Goal: Task Accomplishment & Management: Manage account settings

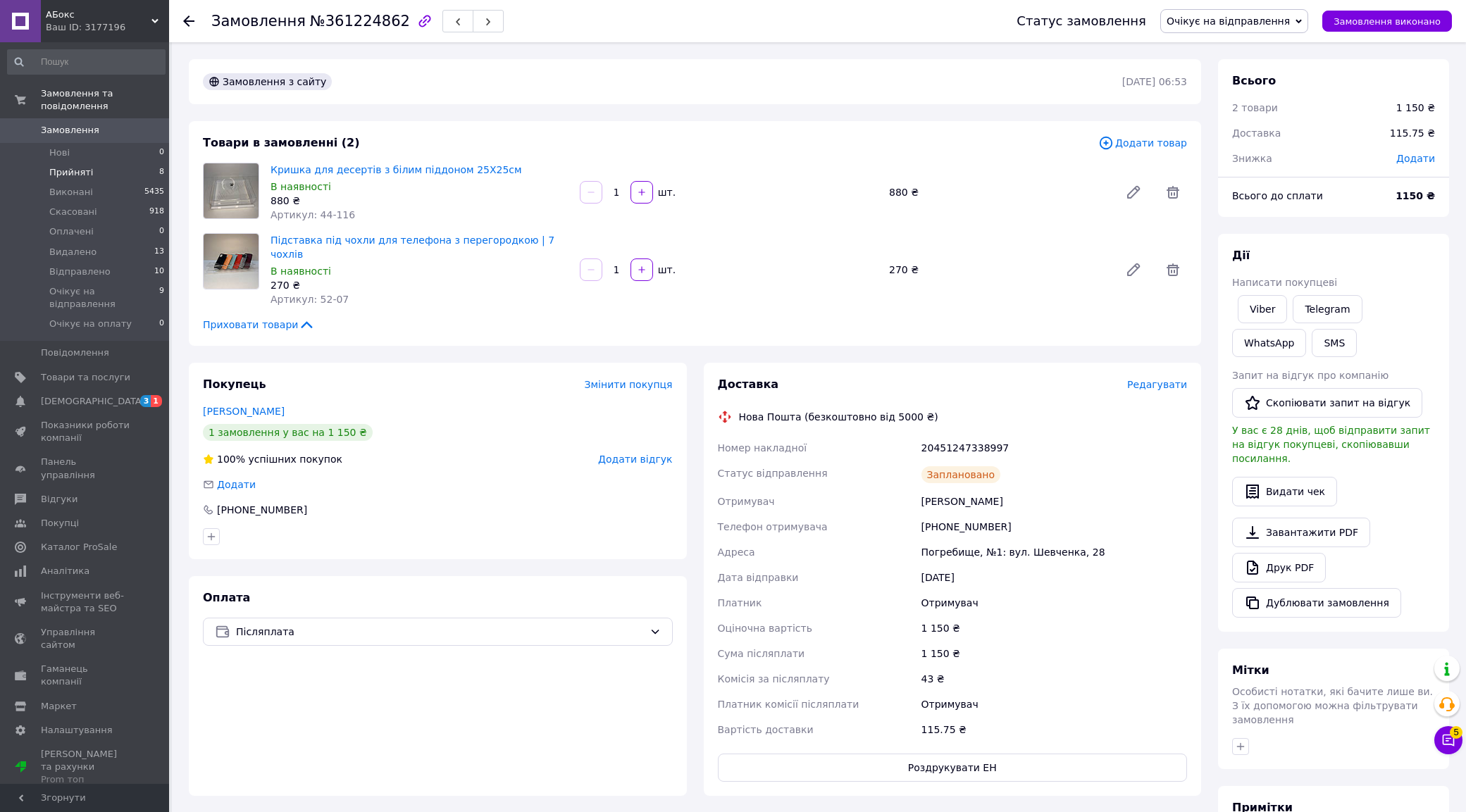
scroll to position [150, 0]
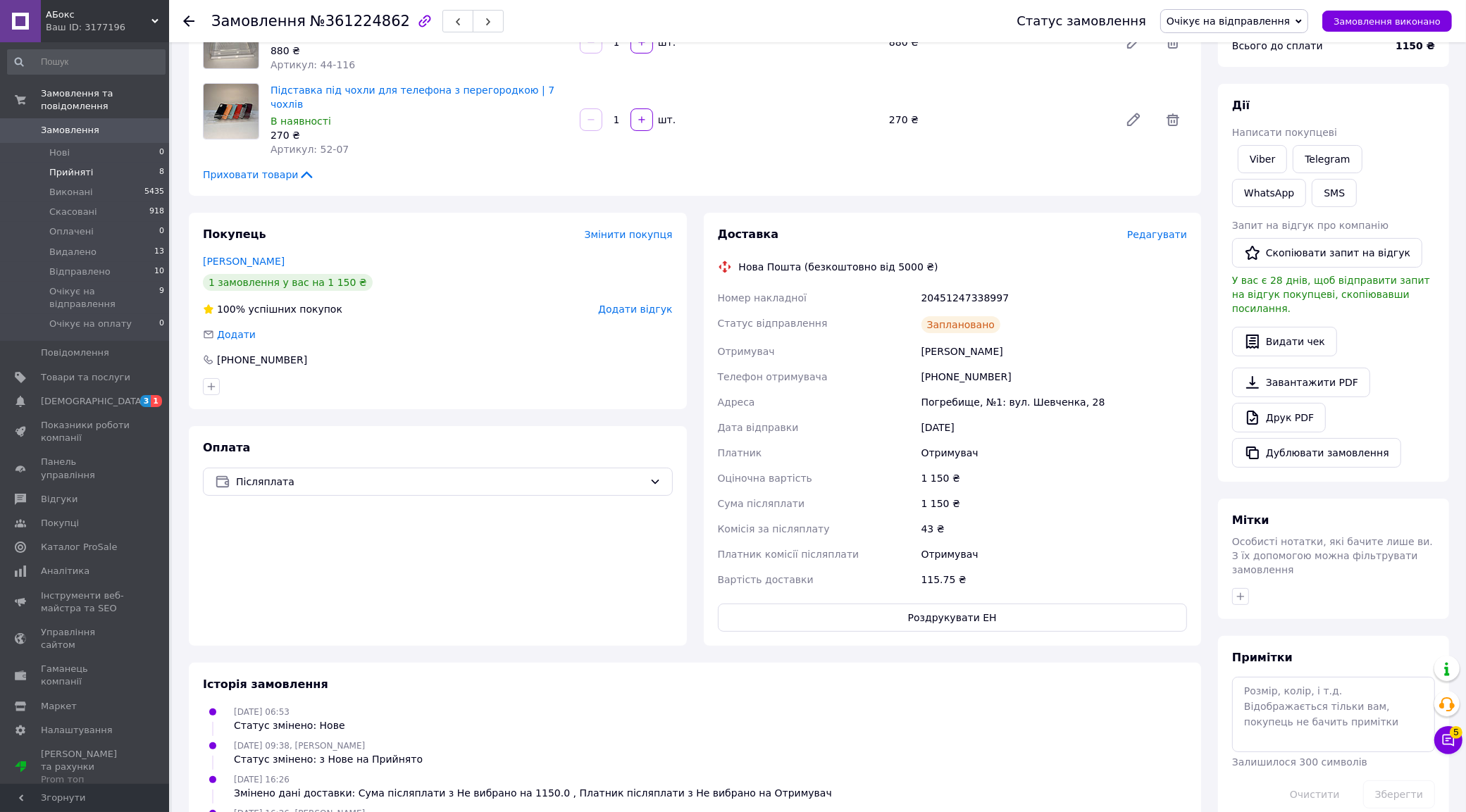
click at [131, 162] on li "Прийняті 8" at bounding box center [86, 172] width 173 height 19
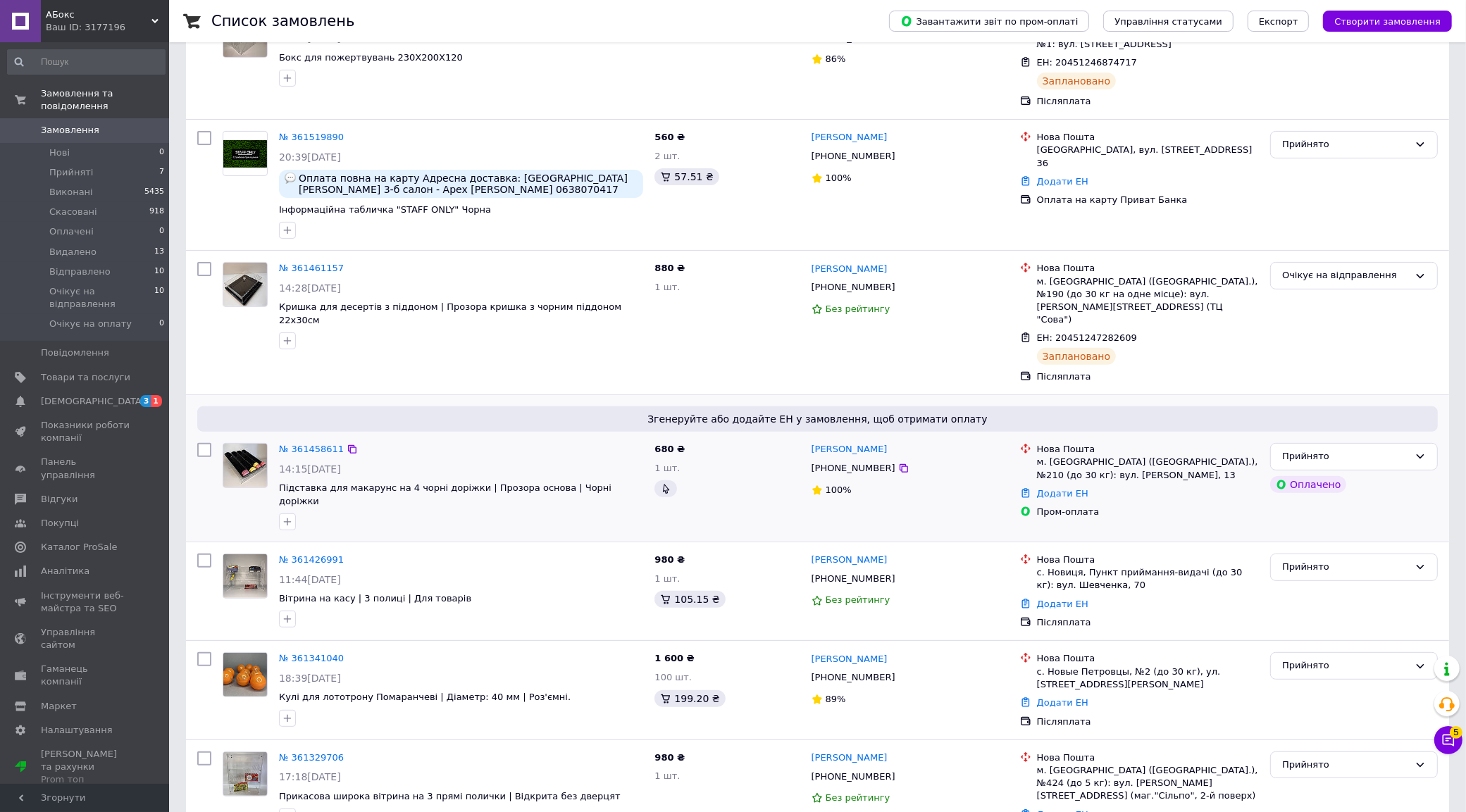
scroll to position [440, 0]
click at [311, 442] on link "№ 361458611" at bounding box center [311, 447] width 65 height 11
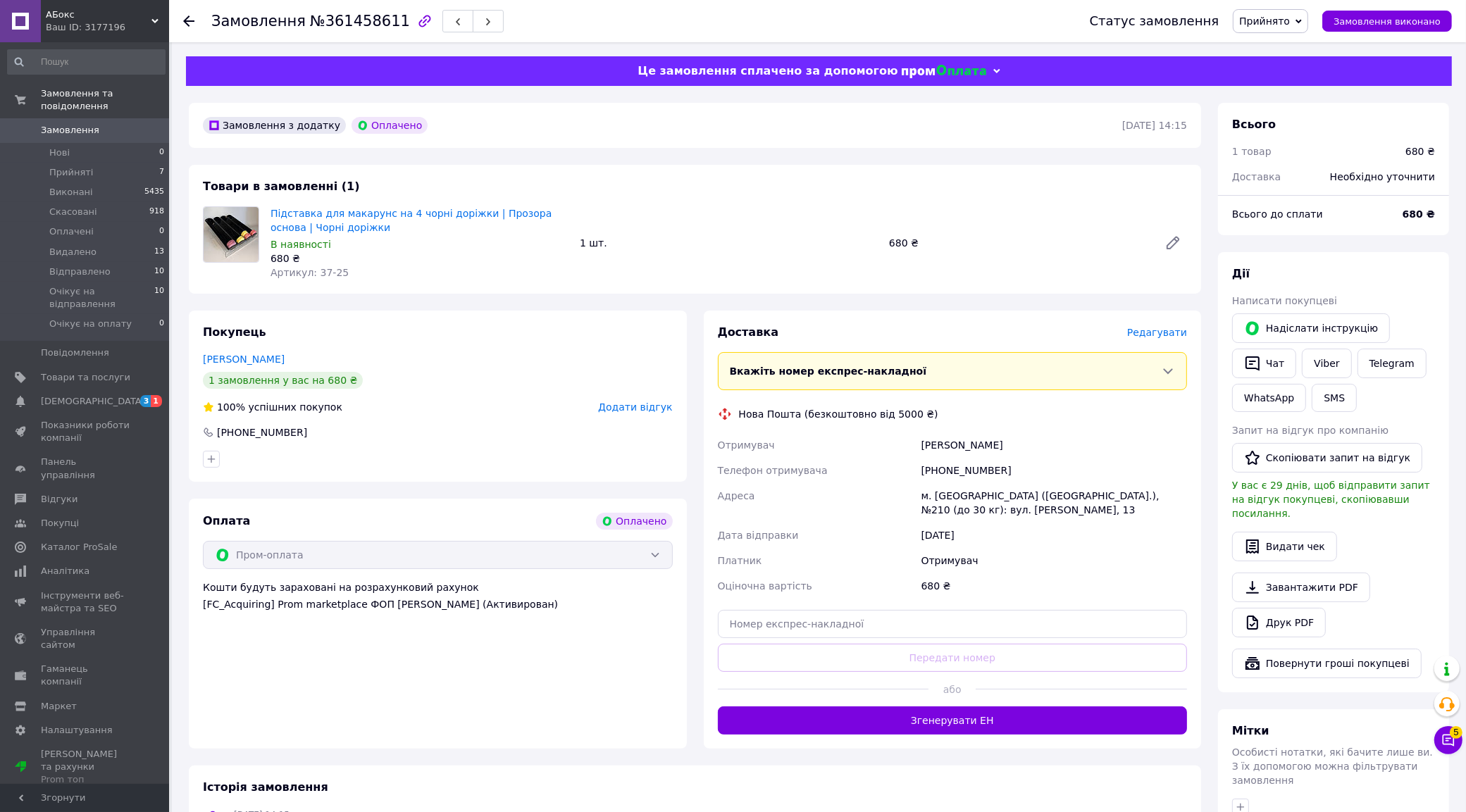
click at [1176, 329] on span "Редагувати" at bounding box center [1157, 332] width 60 height 11
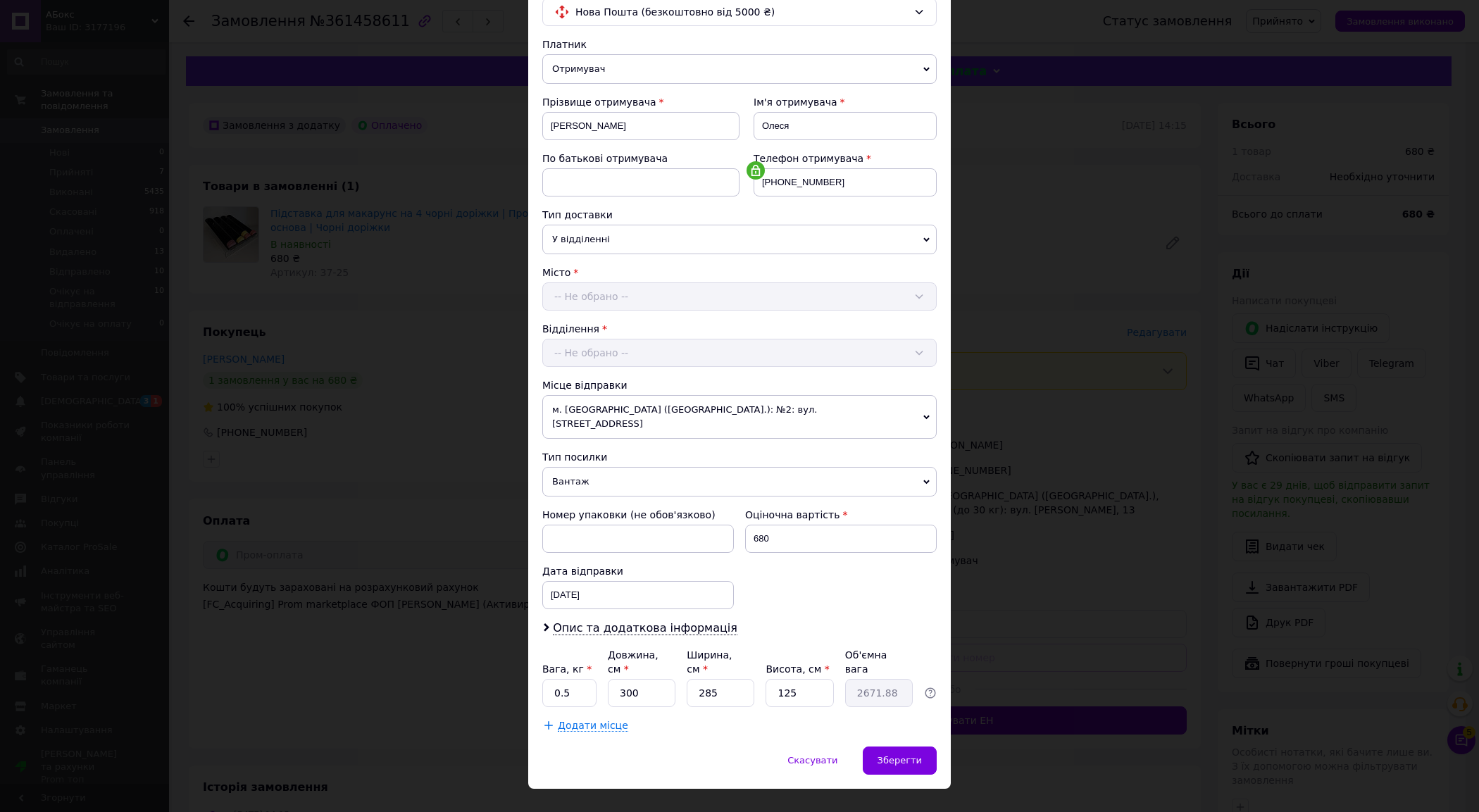
scroll to position [127, 0]
click at [559, 677] on input "0.5" at bounding box center [569, 691] width 54 height 28
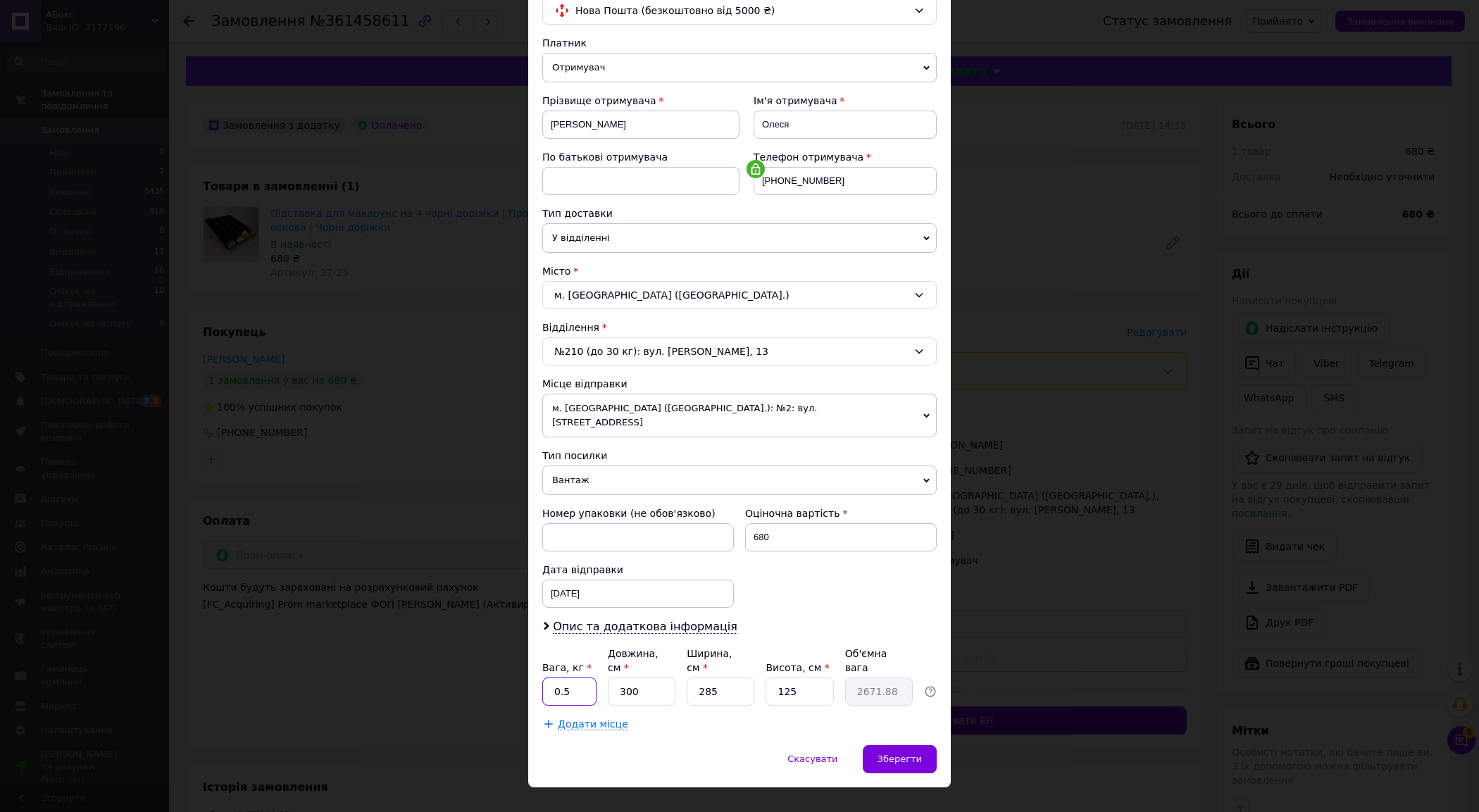
drag, startPoint x: 559, startPoint y: 666, endPoint x: 577, endPoint y: 667, distance: 18.0
click at [561, 677] on input "0.5" at bounding box center [569, 691] width 54 height 28
type input "3"
click at [611, 677] on input "300" at bounding box center [641, 691] width 68 height 28
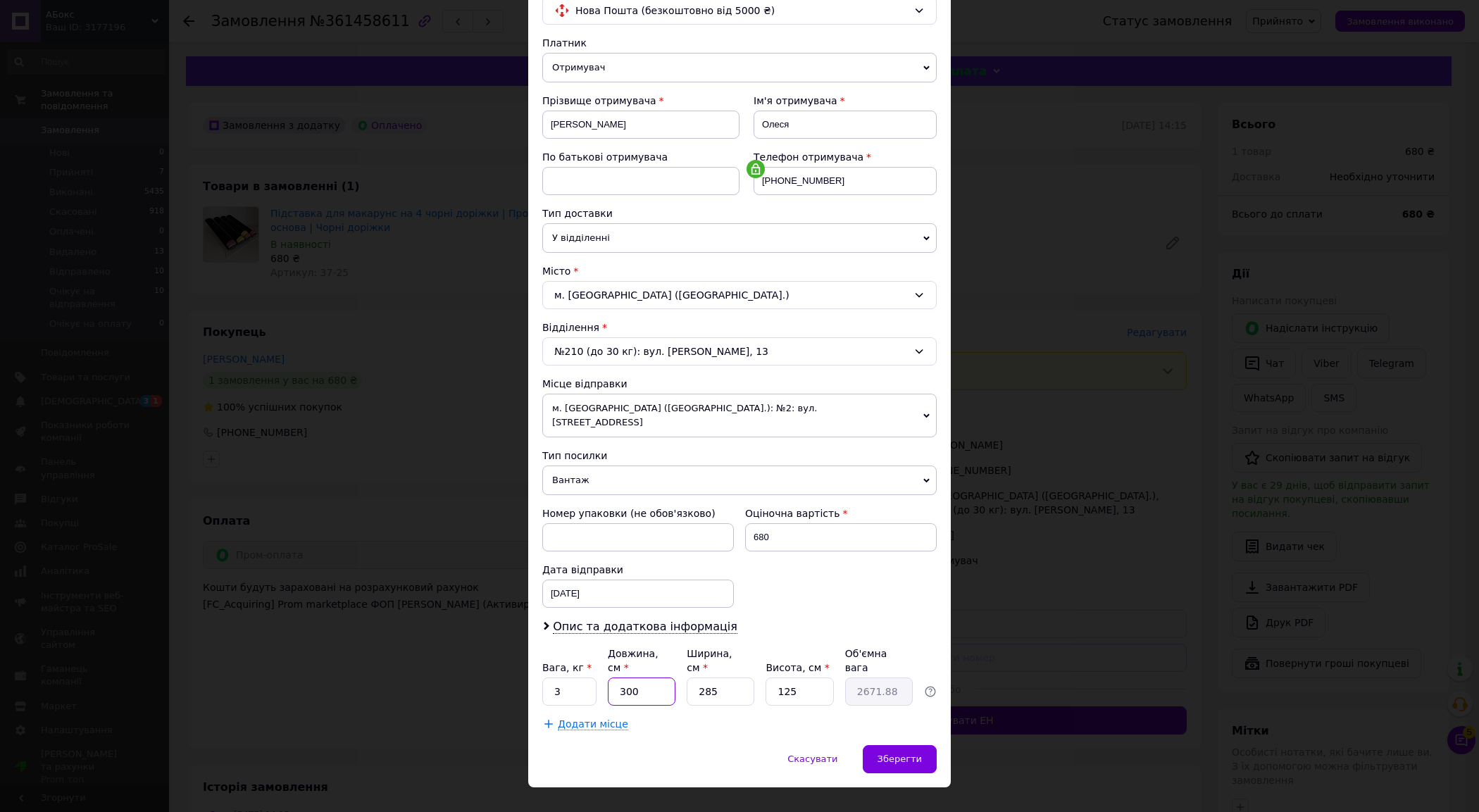
type input "3"
type input "26.72"
type input "35"
type input "311.72"
type input "35"
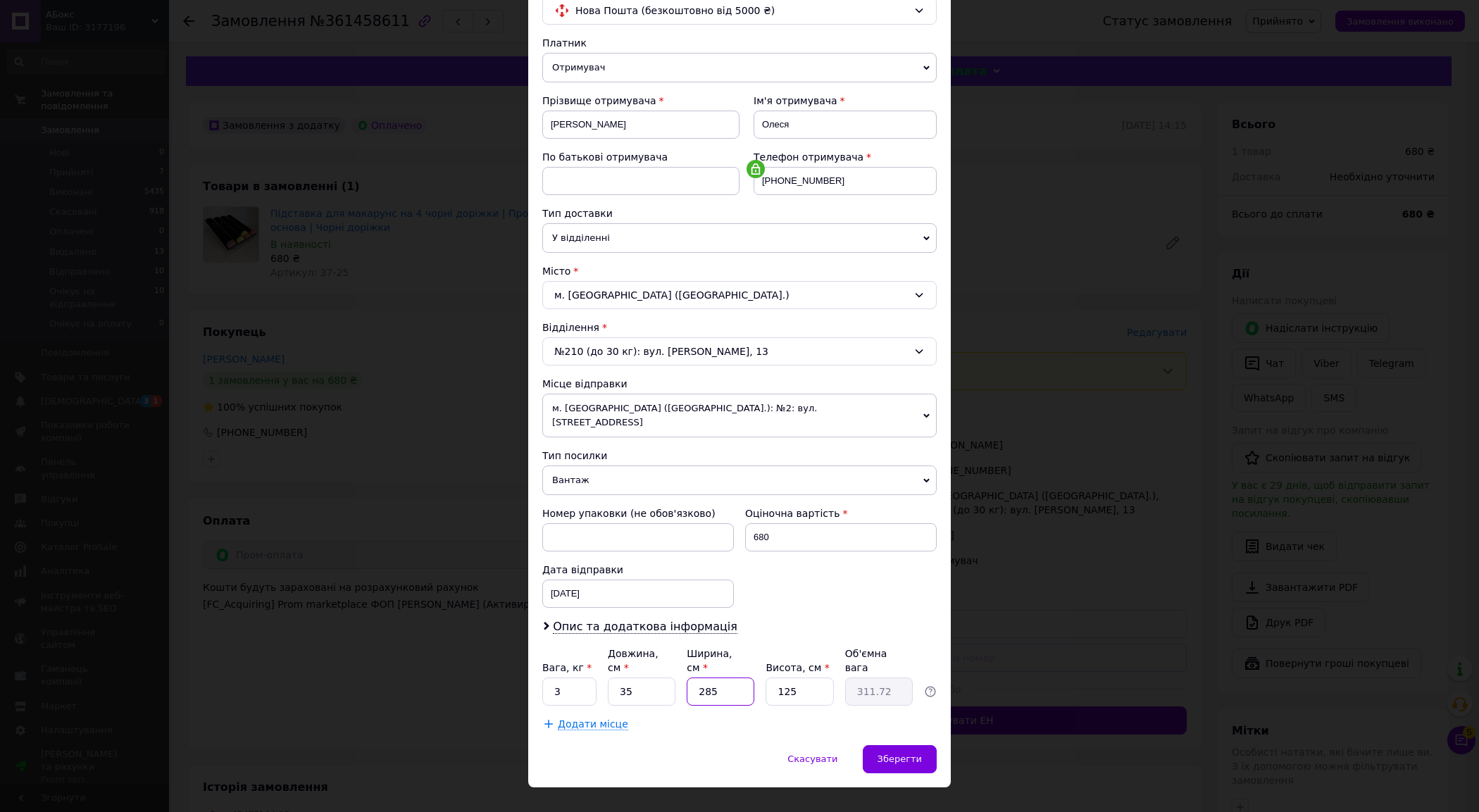
type input "3"
type input "3.28"
type input "35"
type input "38.28"
type input "35"
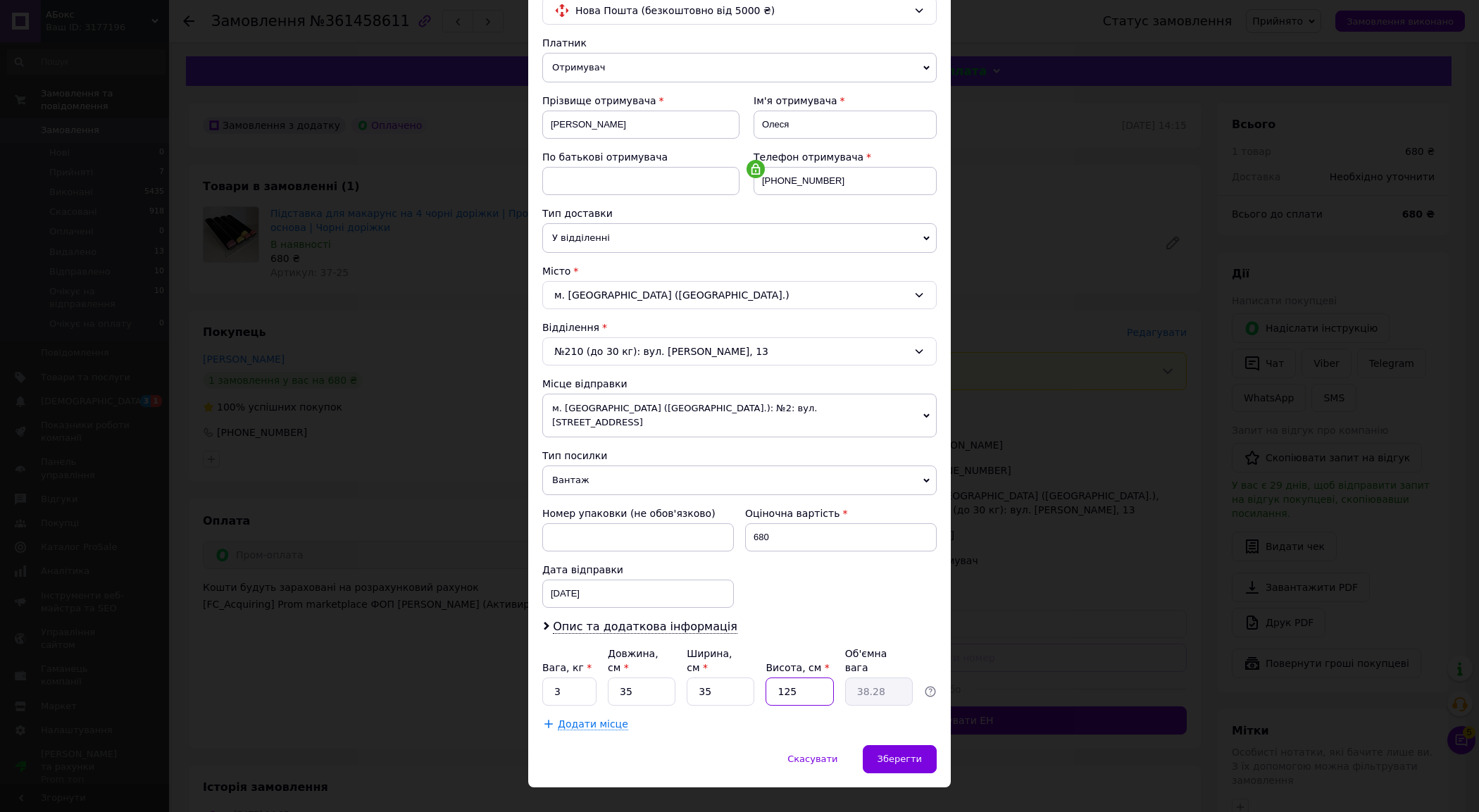
type input "1"
type input "0.31"
type input "15"
type input "4.59"
type input "15"
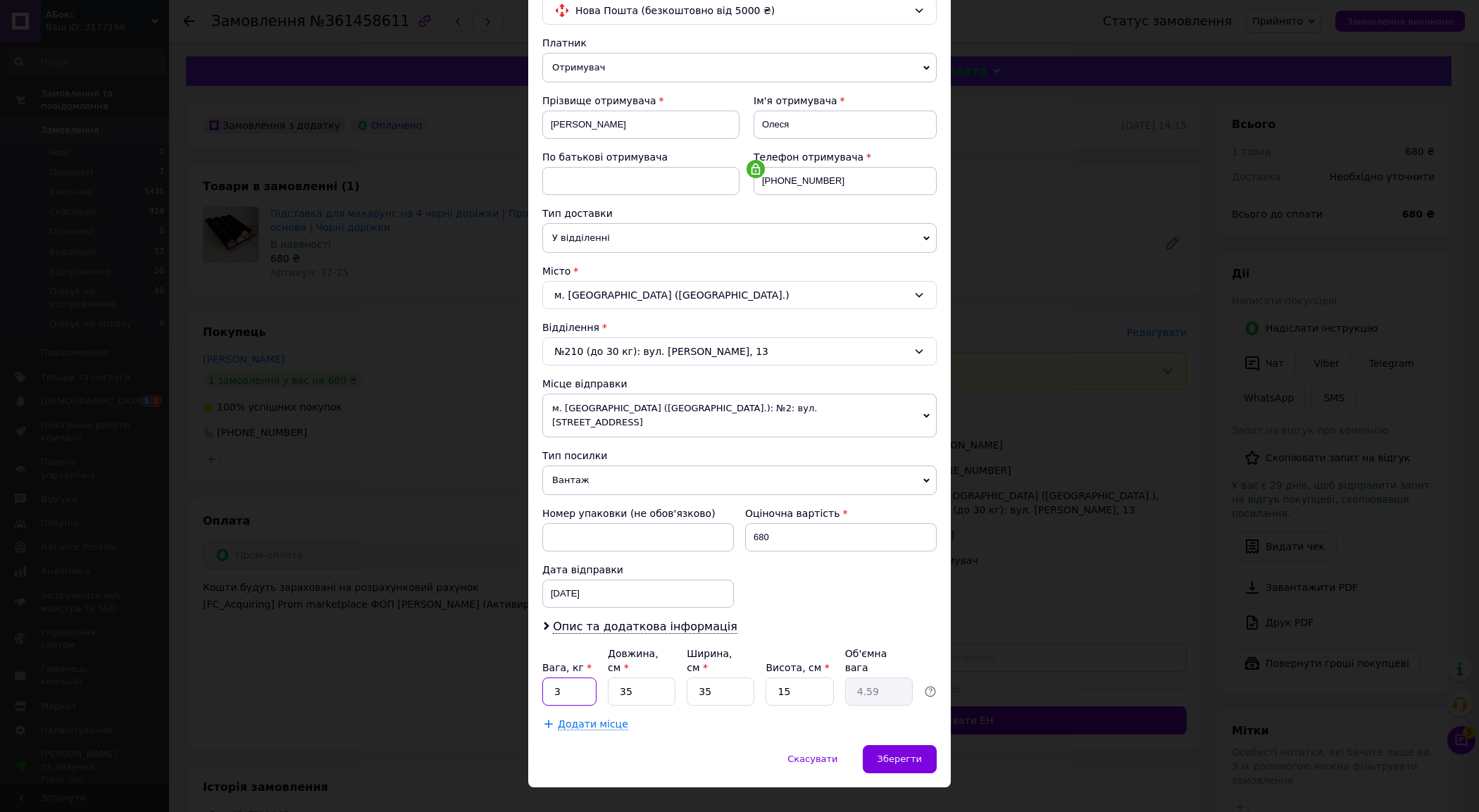
click at [572, 677] on input "3" at bounding box center [569, 691] width 54 height 28
type input "2"
click at [898, 744] on div "Зберегти" at bounding box center [899, 759] width 74 height 28
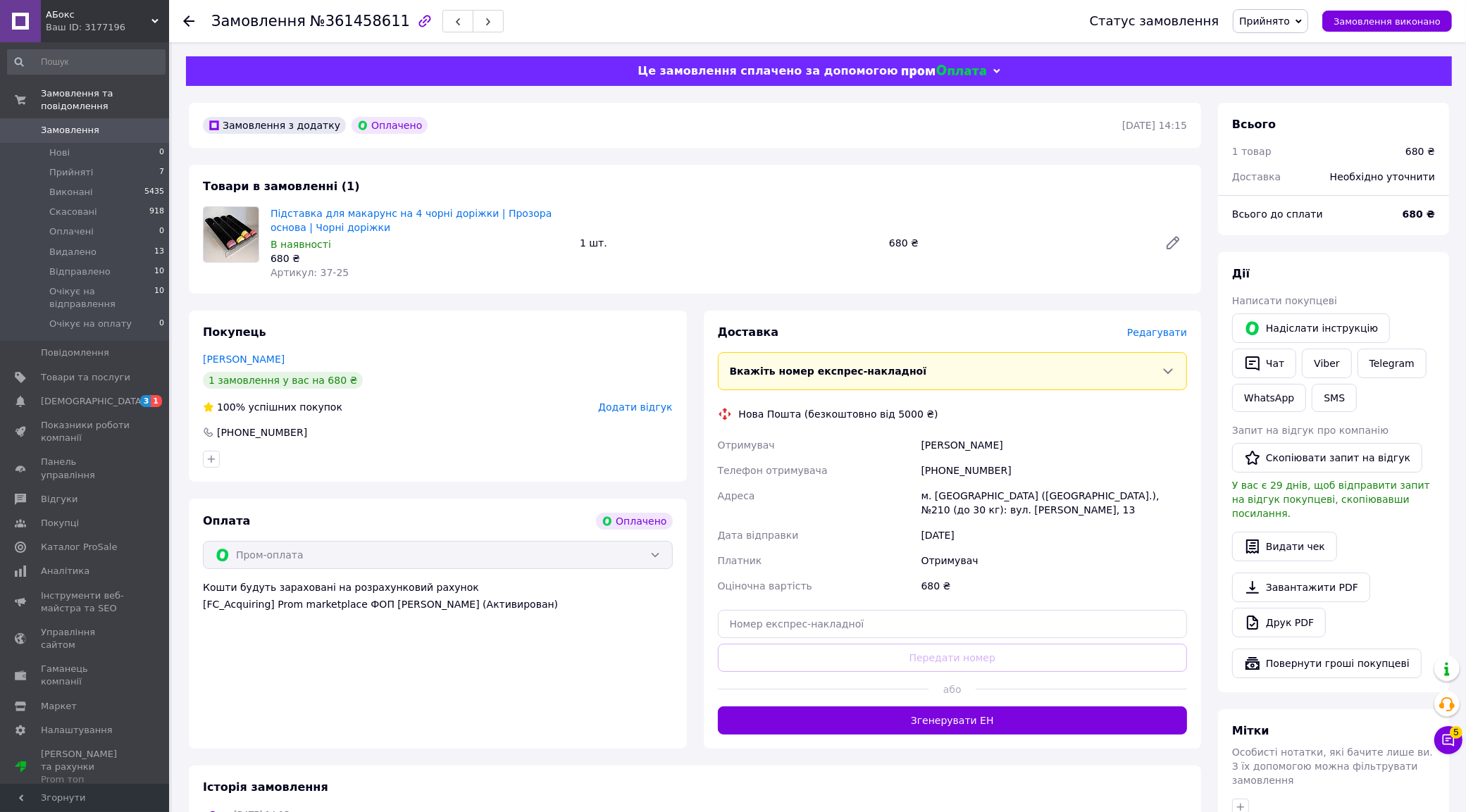
click at [946, 727] on button "Згенерувати ЕН" at bounding box center [952, 720] width 469 height 28
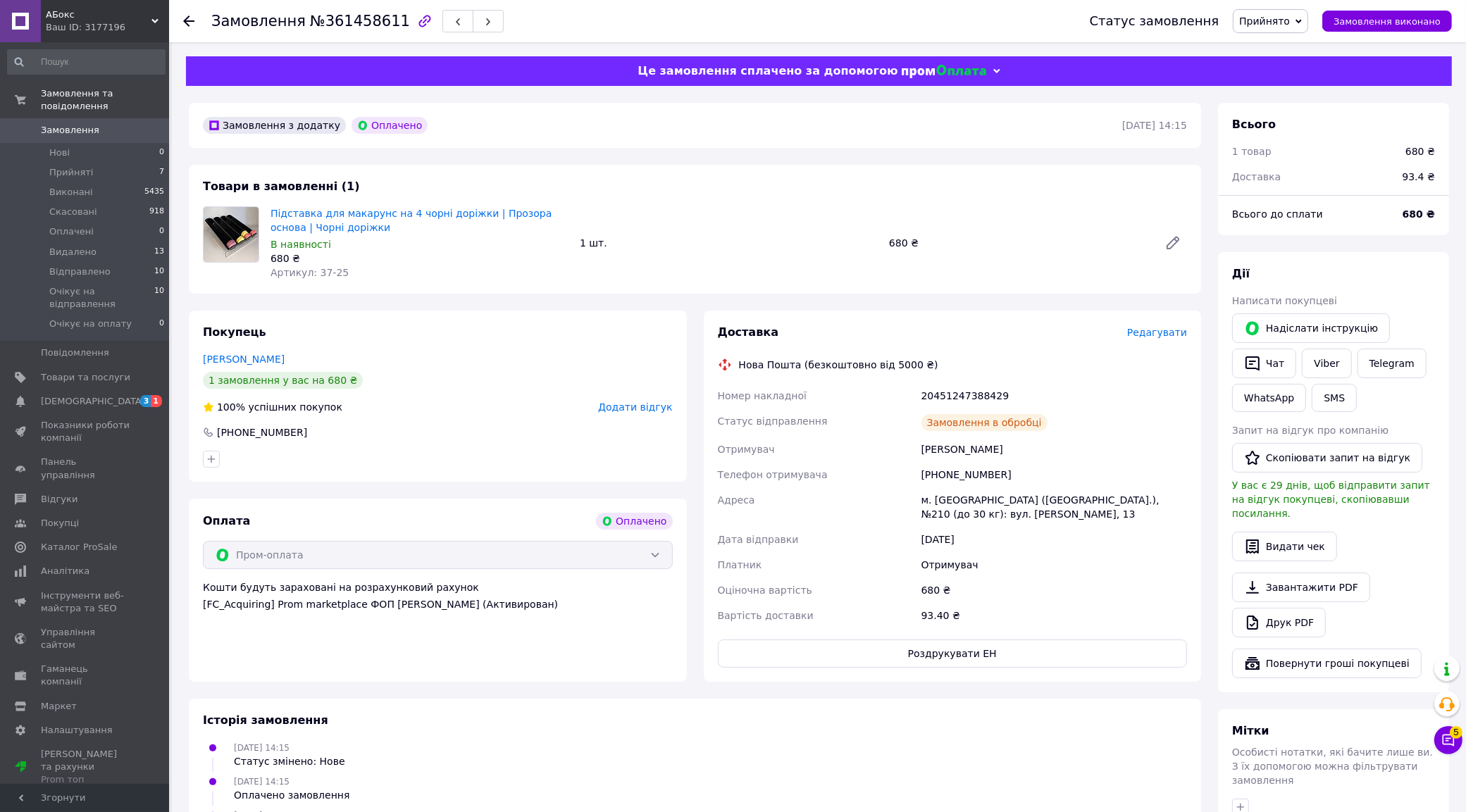
click at [1290, 26] on span "Прийнято" at bounding box center [1264, 21] width 51 height 11
click at [1292, 153] on li "Очікує на відправлення" at bounding box center [1298, 155] width 129 height 21
click at [69, 148] on li "Нові 0" at bounding box center [86, 153] width 173 height 19
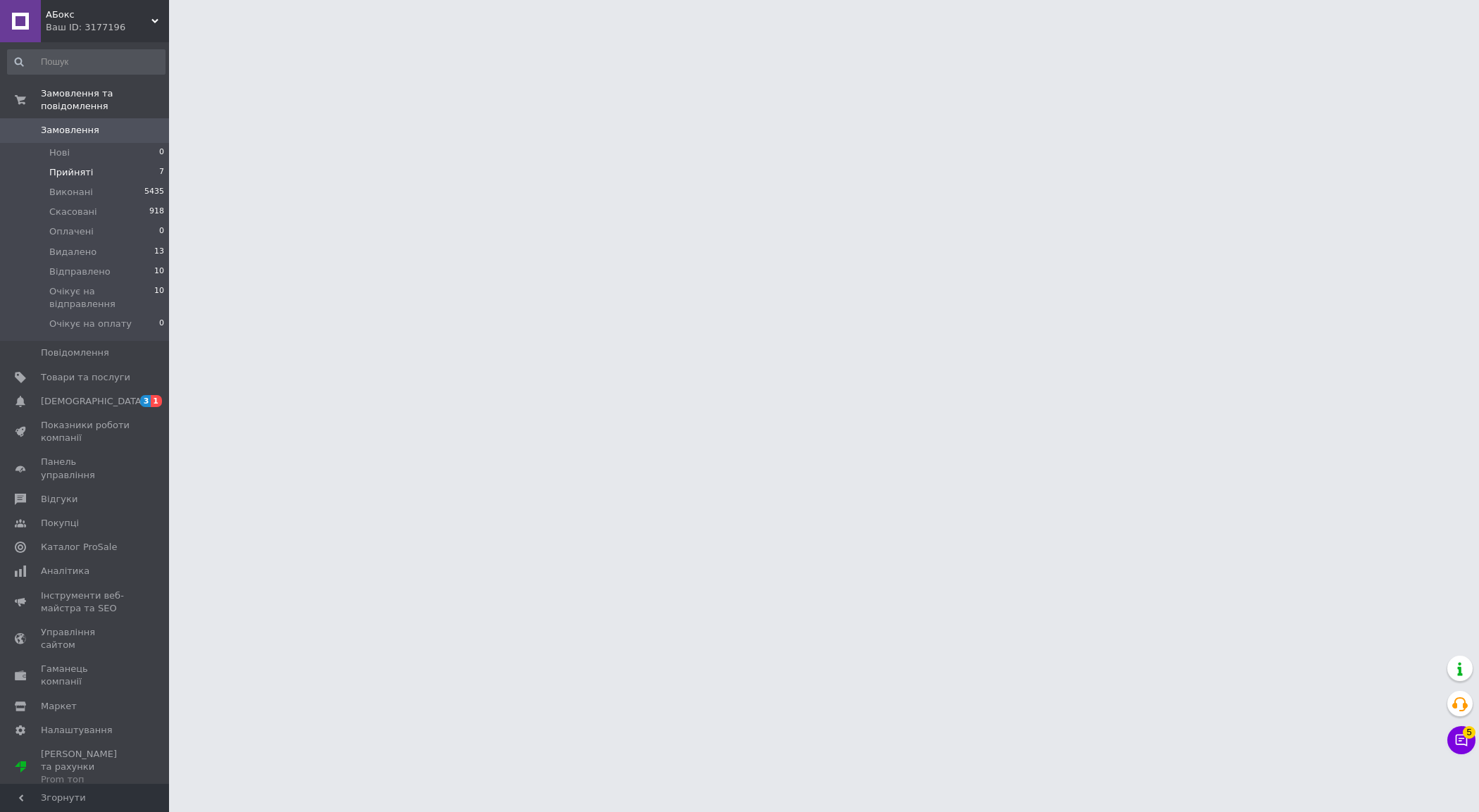
click at [76, 166] on span "Прийняті" at bounding box center [71, 172] width 44 height 12
click at [71, 162] on li "Прийняті 7" at bounding box center [86, 172] width 173 height 19
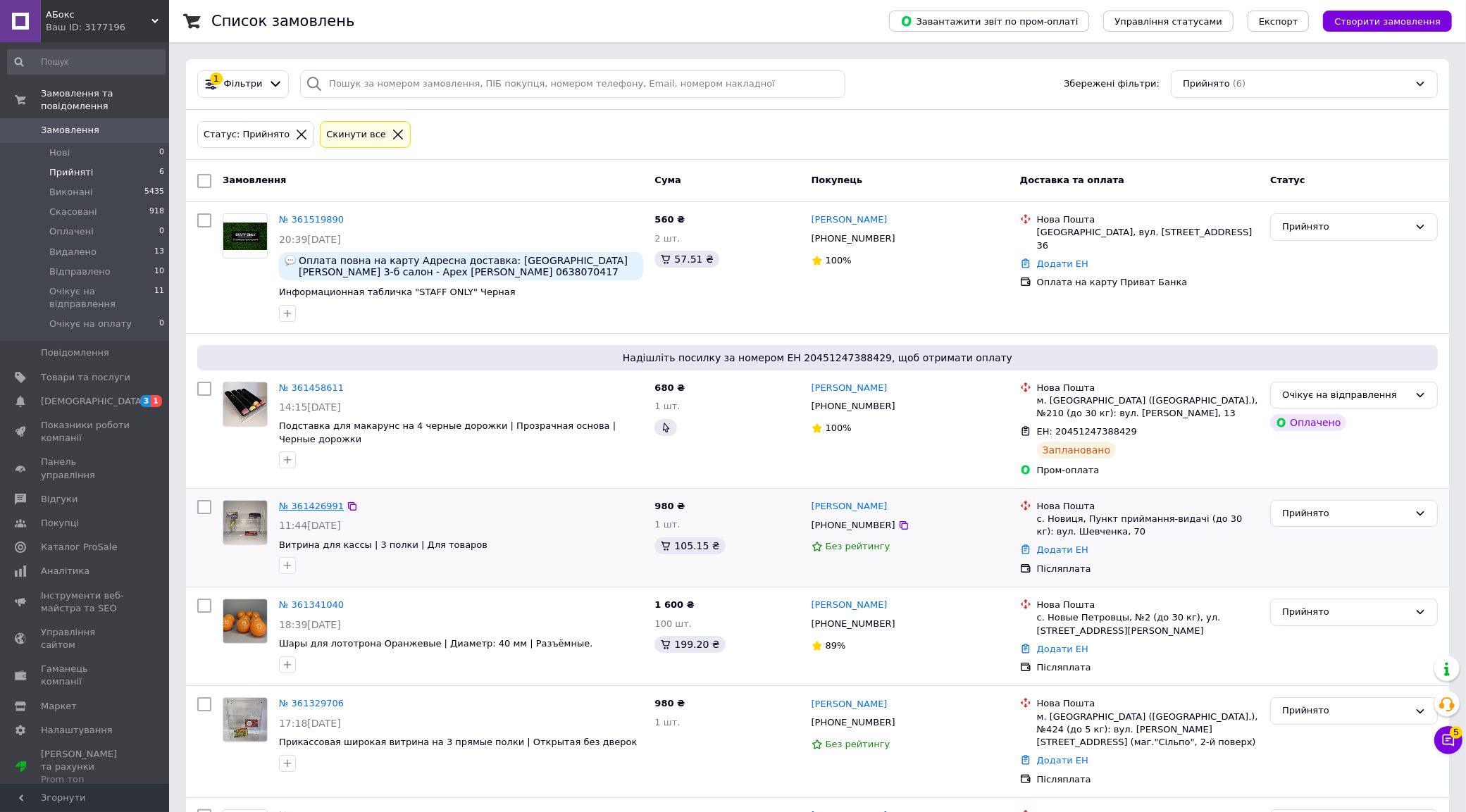
click at [298, 507] on link "№ 361426991" at bounding box center [311, 506] width 65 height 11
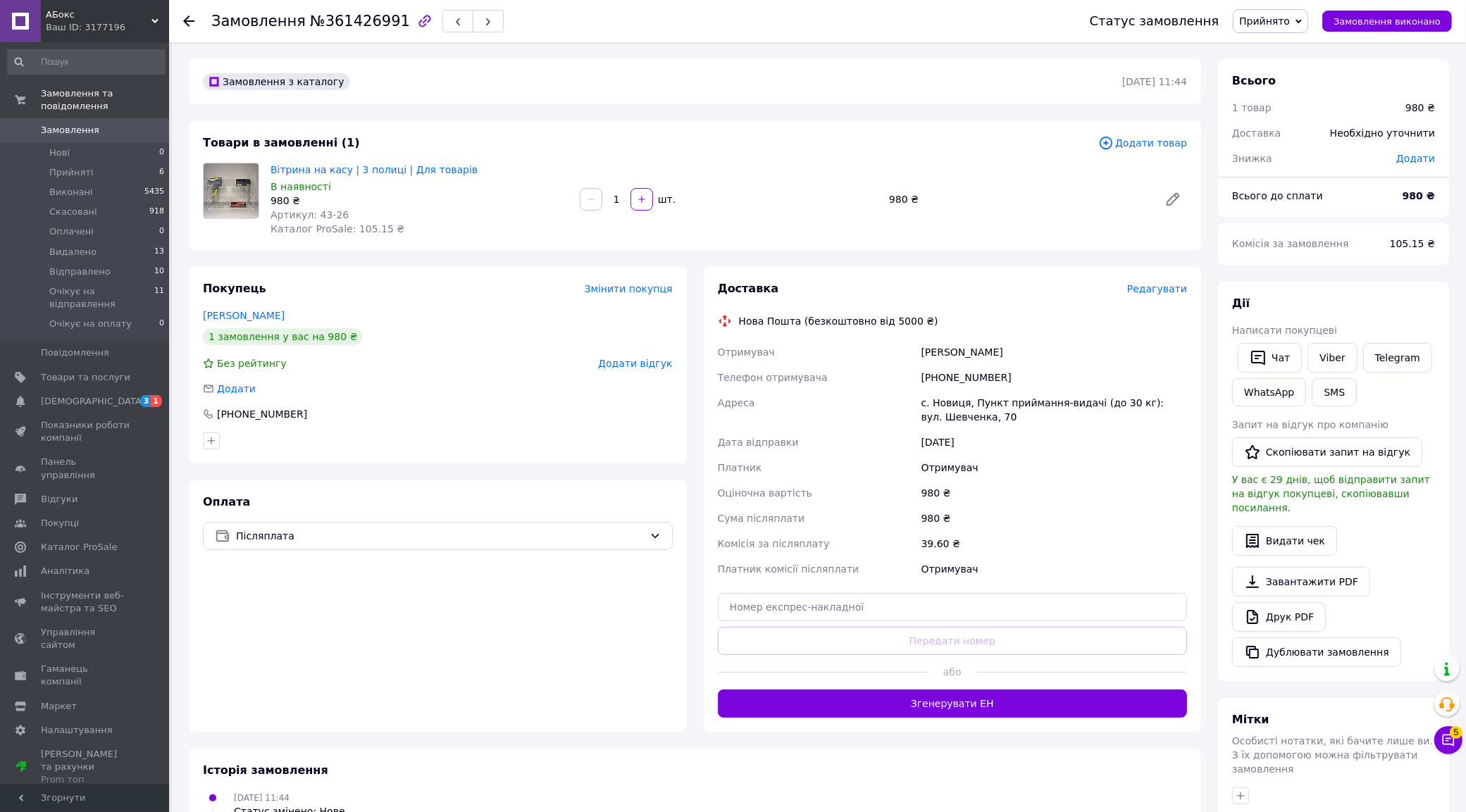
click at [1149, 289] on span "Редагувати" at bounding box center [1157, 288] width 60 height 11
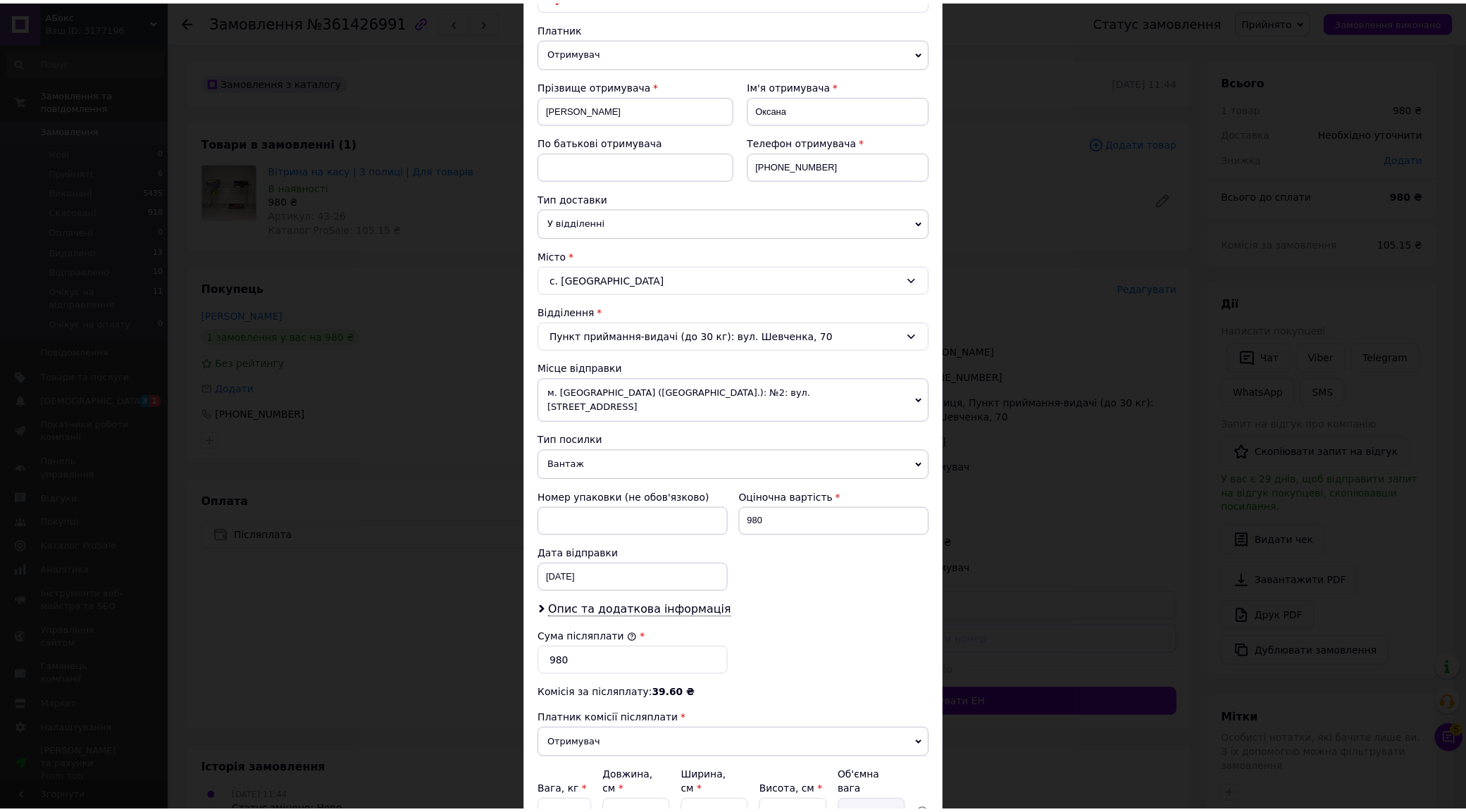
scroll to position [267, 0]
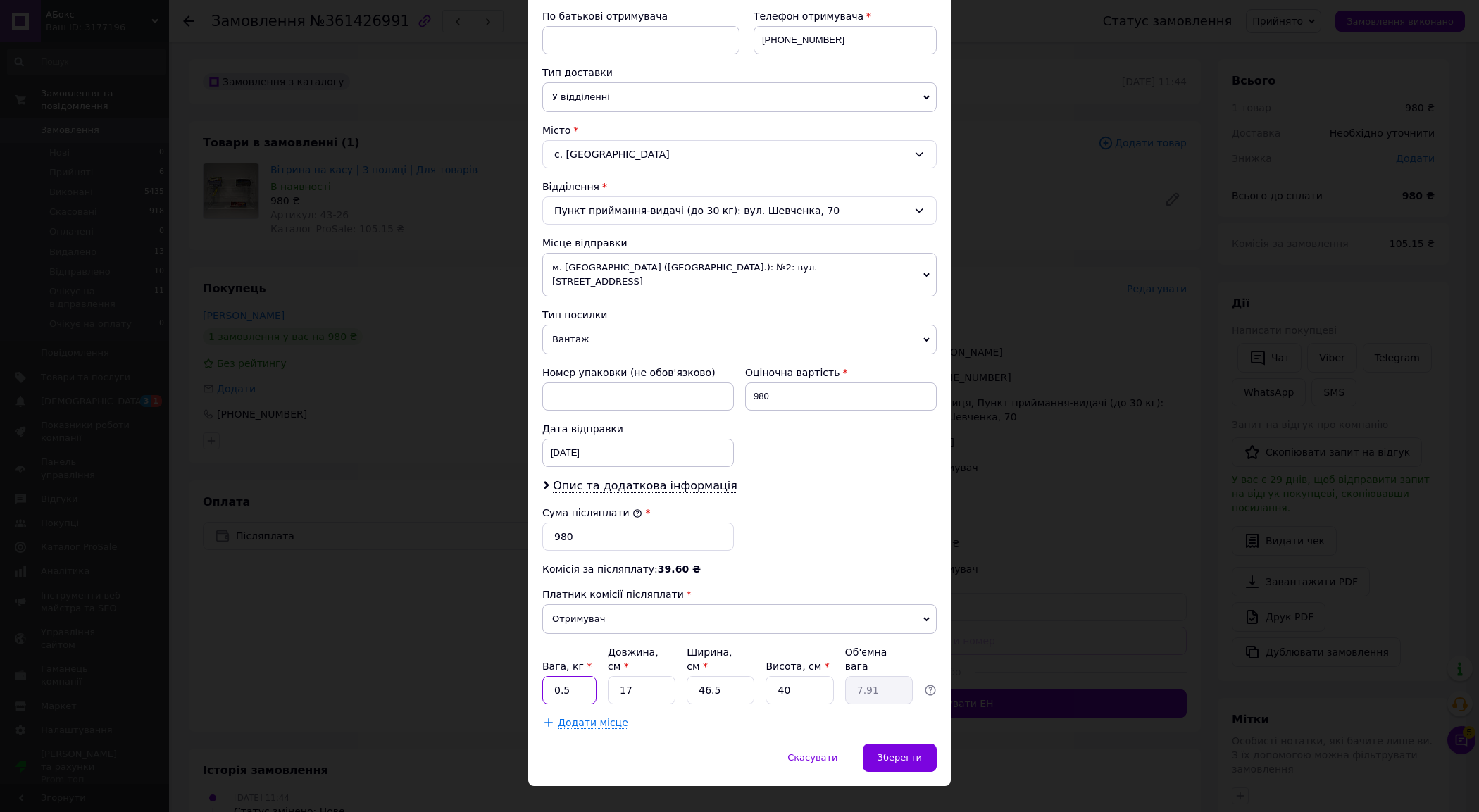
click at [588, 676] on input "0.5" at bounding box center [569, 690] width 54 height 28
type input "3"
click at [663, 676] on input "17" at bounding box center [641, 690] width 68 height 28
click at [654, 676] on input "17" at bounding box center [641, 690] width 68 height 28
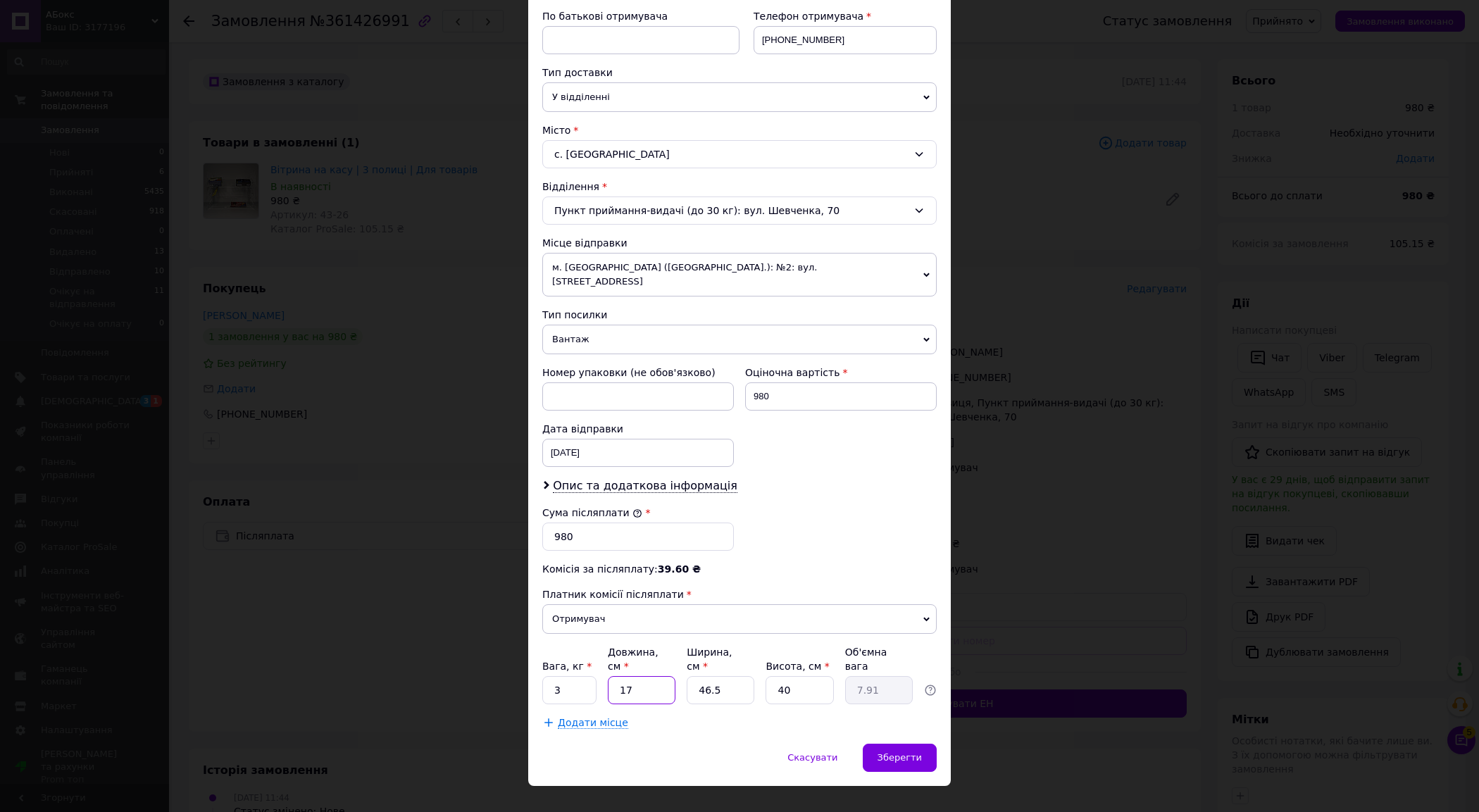
click at [654, 676] on input "17" at bounding box center [641, 690] width 68 height 28
type input "2"
type input "0.93"
type input "20"
type input "9.3"
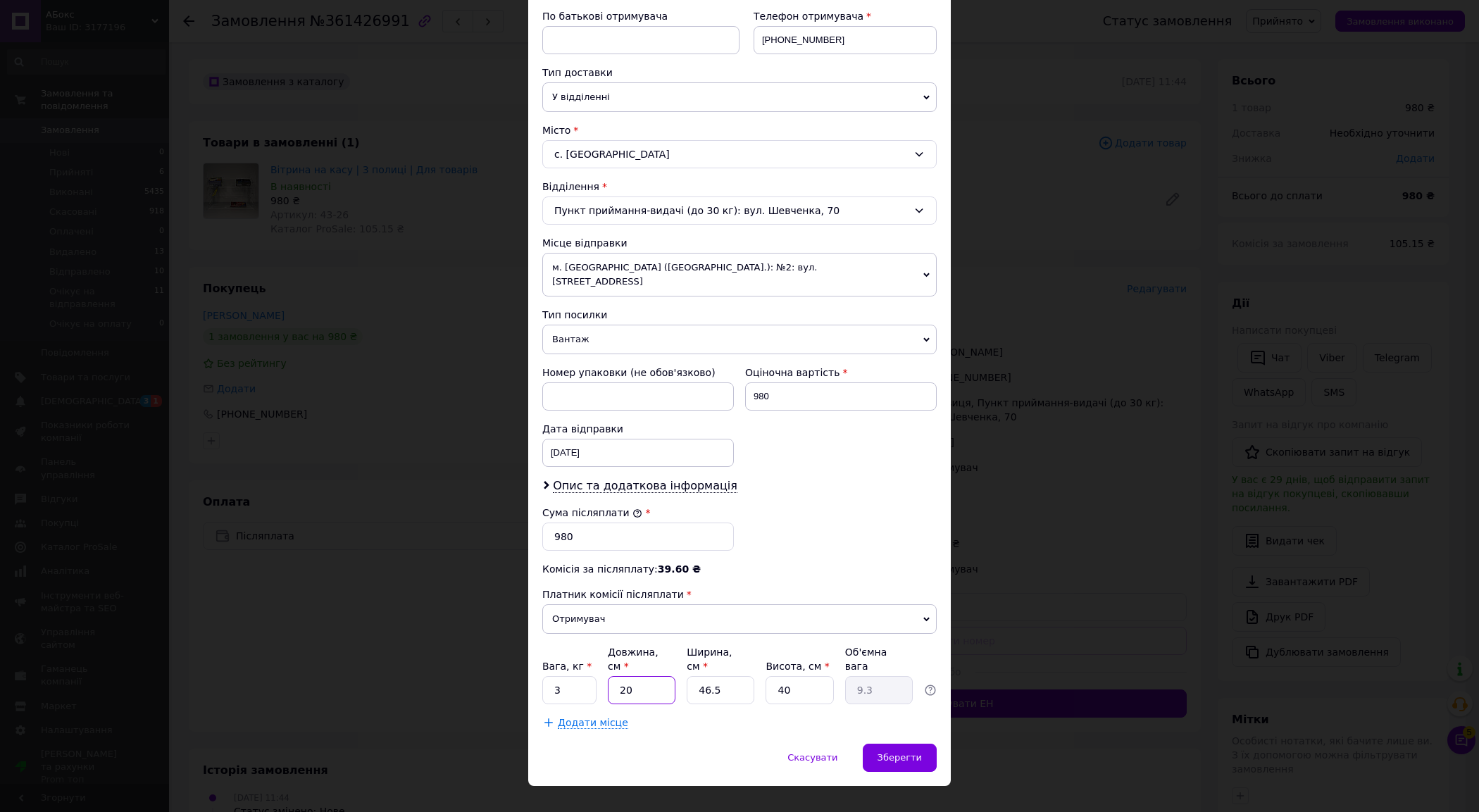
type input "20"
type input "4"
type input "0.8"
type input "46"
type input "9.2"
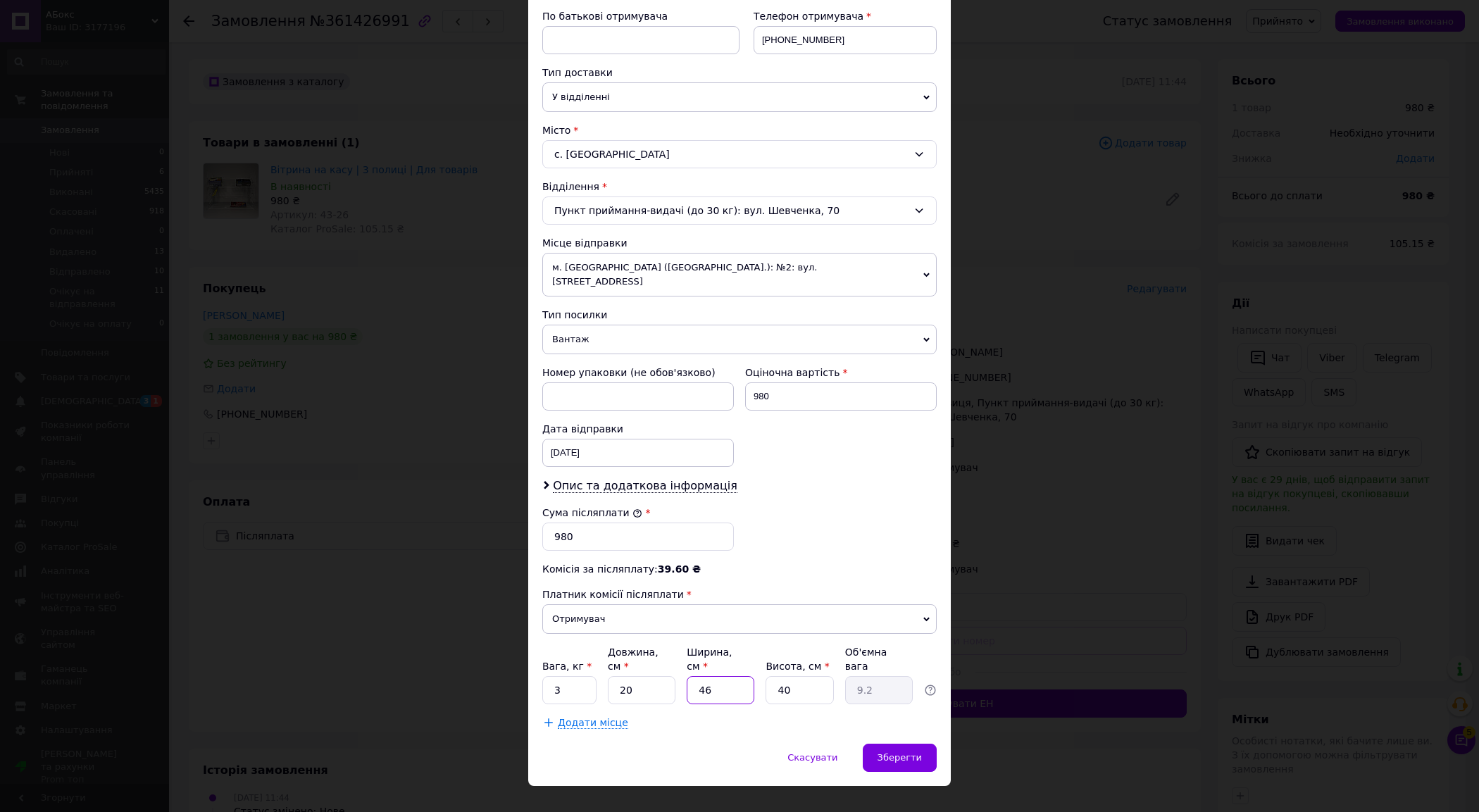
type input "46"
type input "1"
type input "0.23"
type input "14"
type input "3.22"
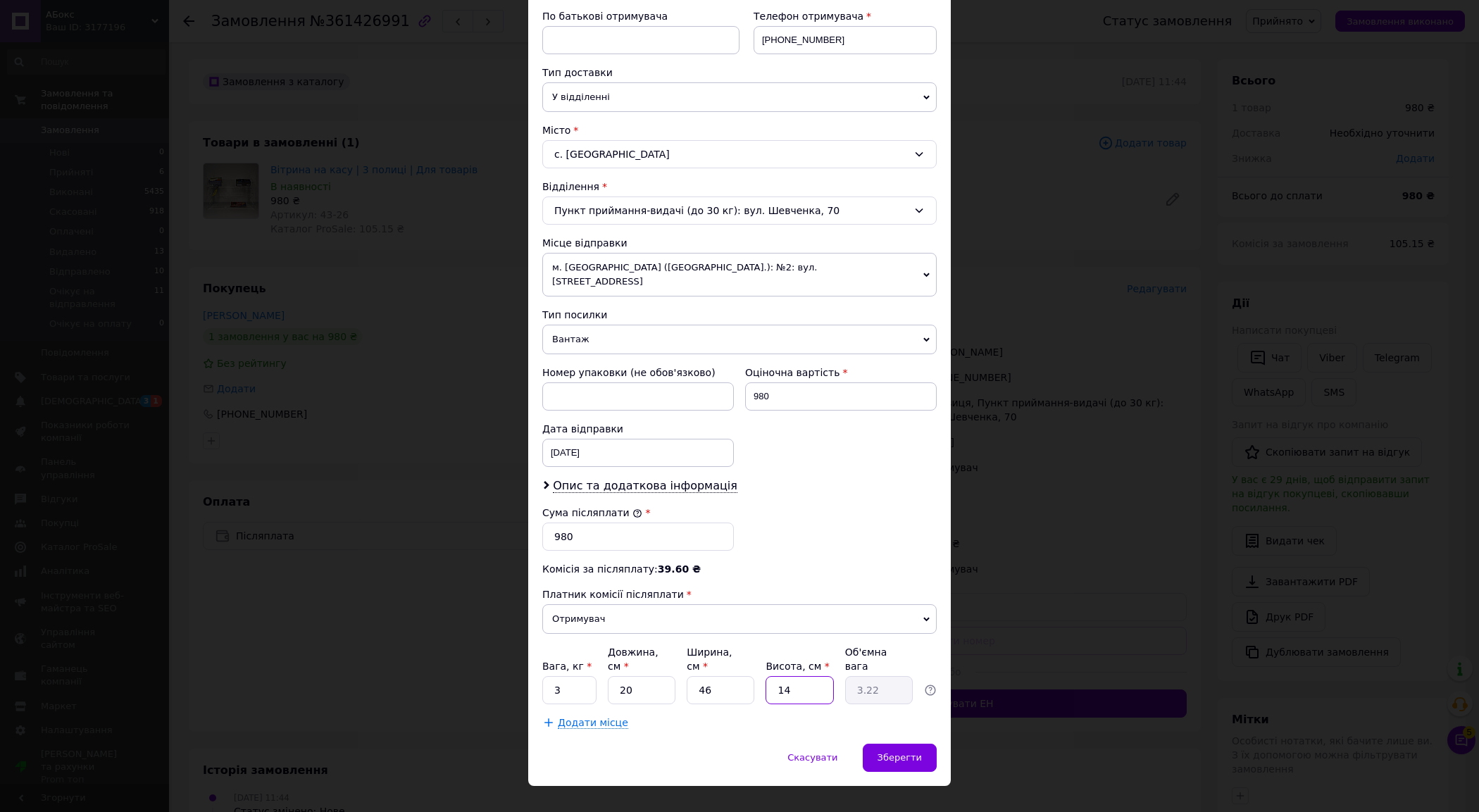
type input "1"
type input "0.23"
type input "10"
type input "2.3"
type input "10"
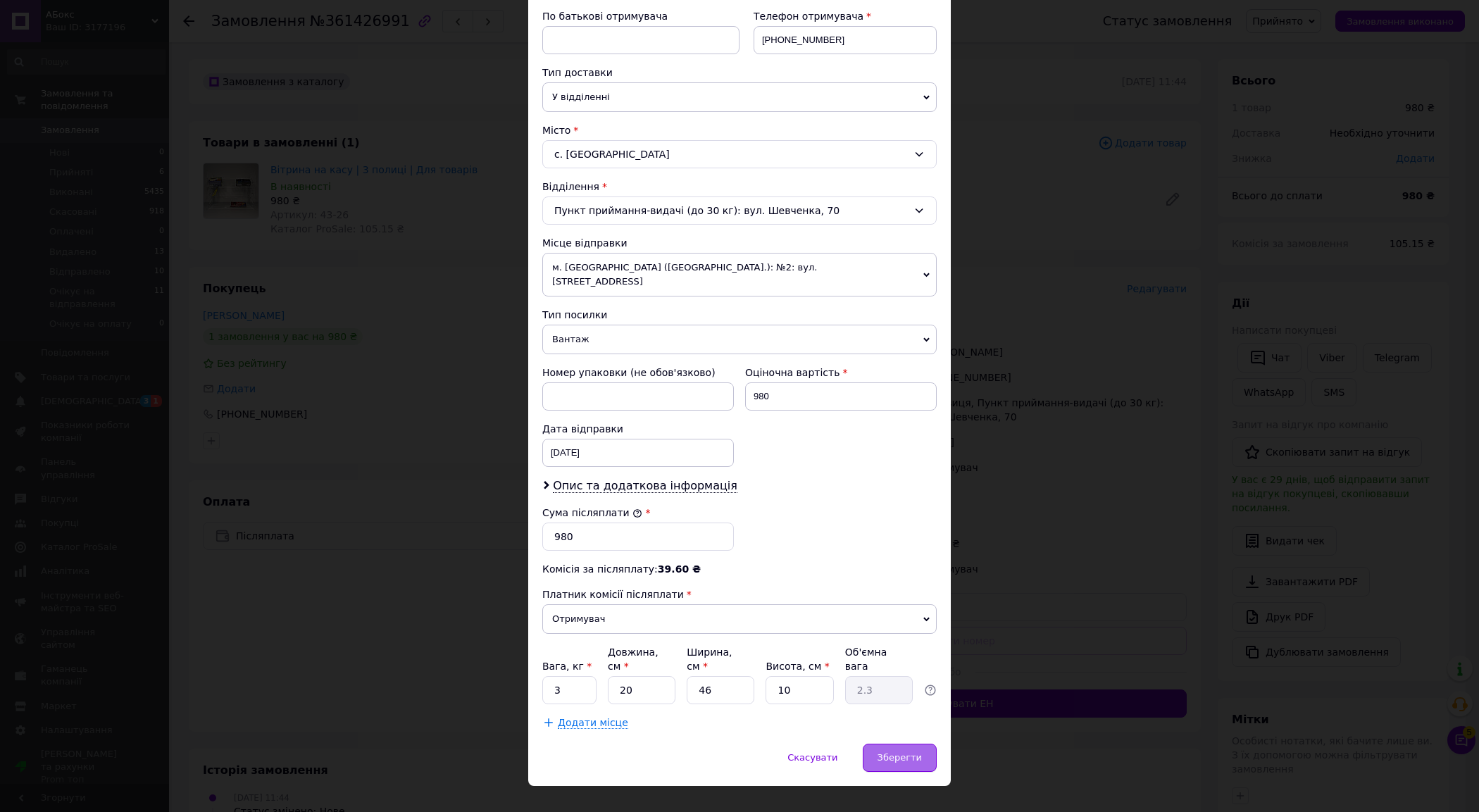
click at [874, 744] on div "Зберегти" at bounding box center [899, 758] width 74 height 28
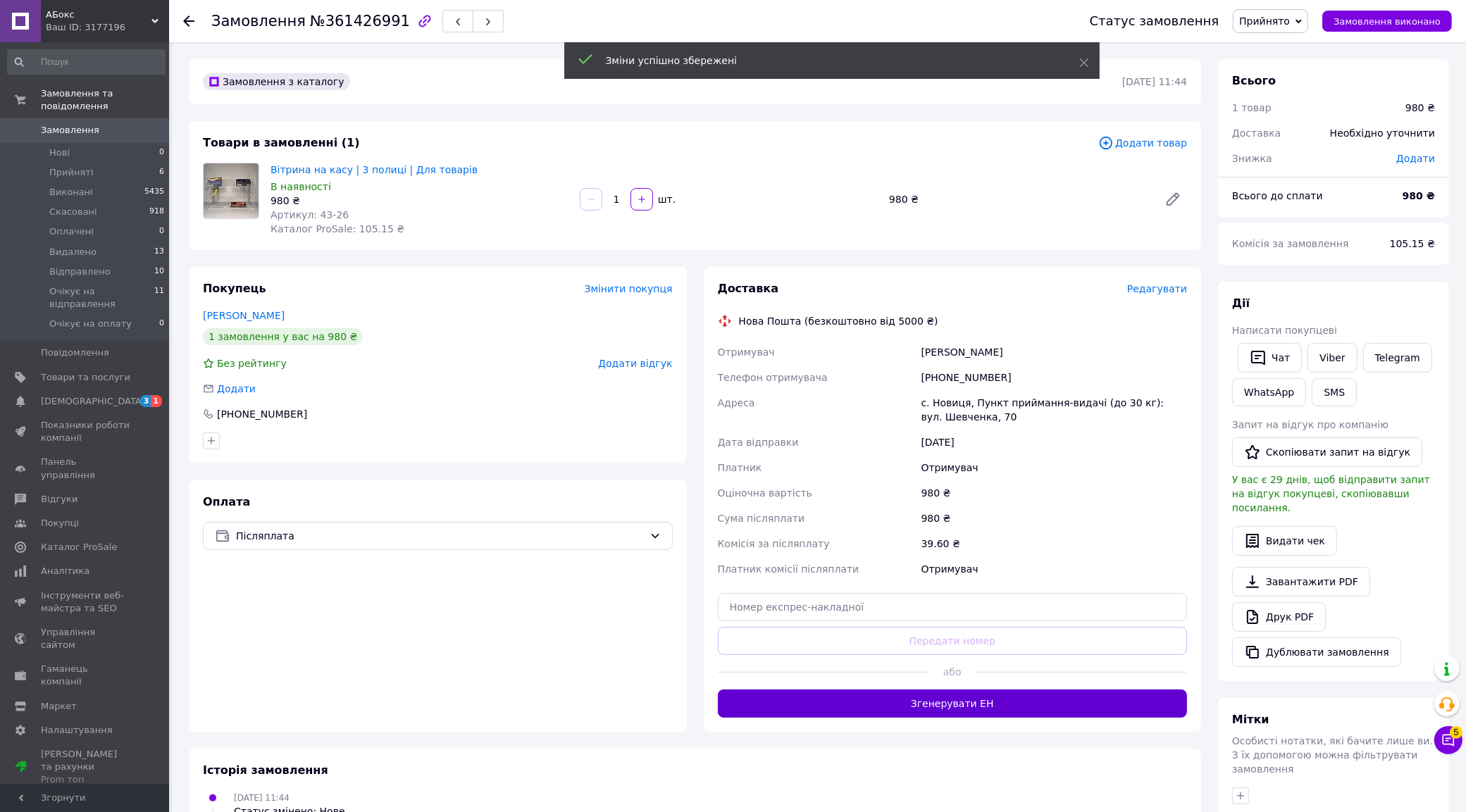
click at [1000, 702] on button "Згенерувати ЕН" at bounding box center [952, 703] width 469 height 28
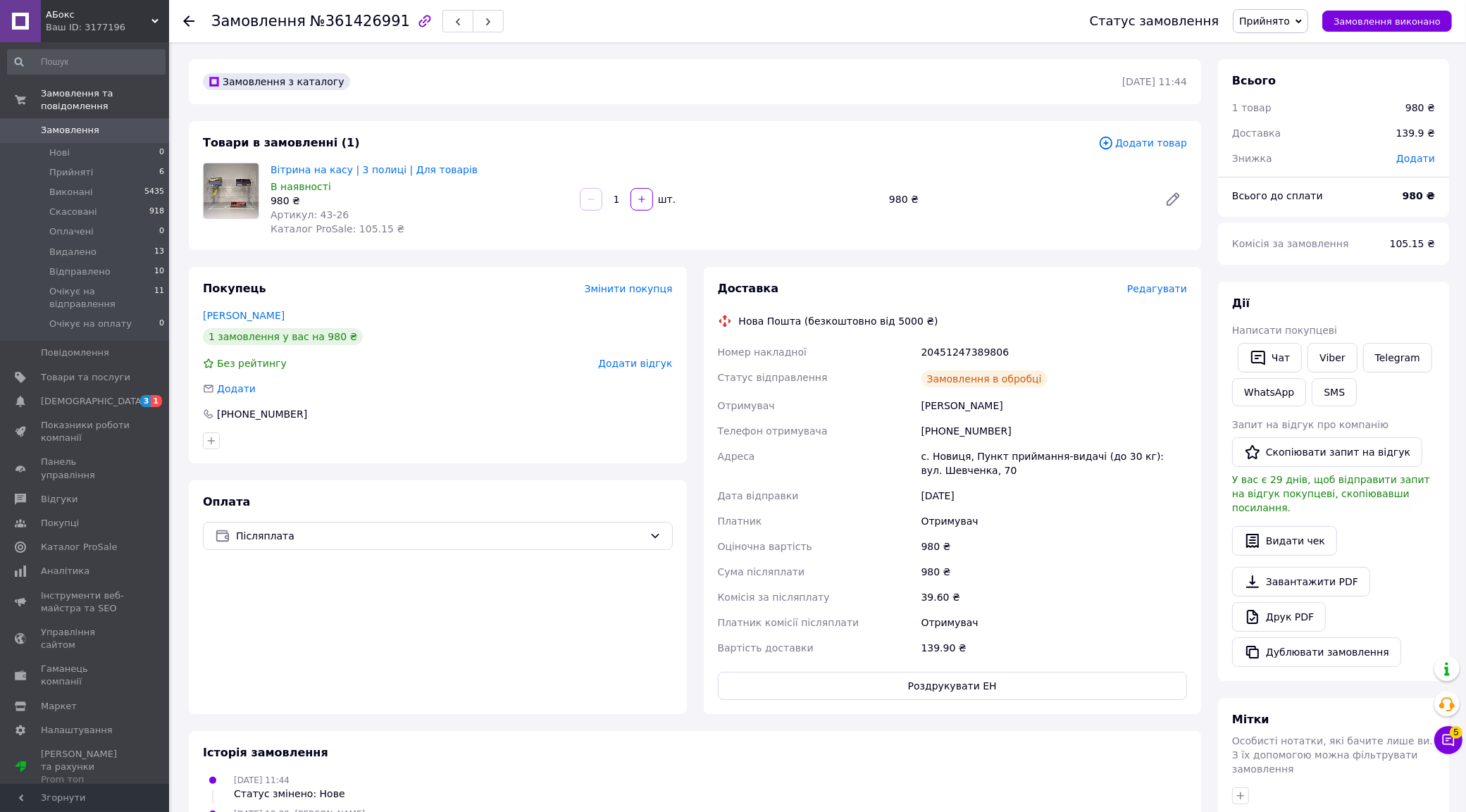
click at [1290, 22] on span "Прийнято" at bounding box center [1264, 21] width 51 height 11
click at [1307, 153] on li "Очікує на відправлення" at bounding box center [1298, 155] width 129 height 21
click at [775, 780] on div "[DATE] 11:44 Статус змінено: Нове" at bounding box center [695, 787] width 995 height 28
